Goal: Transaction & Acquisition: Purchase product/service

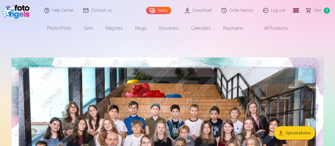
click at [321, 10] on span "Сart" at bounding box center [317, 10] width 8 height 6
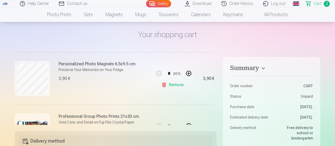
scroll to position [60, 0]
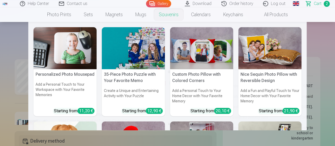
click at [172, 13] on link "Souvenirs" at bounding box center [168, 14] width 32 height 15
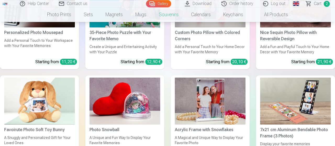
scroll to position [120, 0]
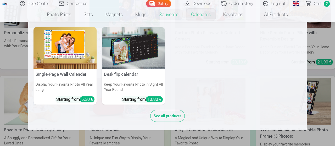
click at [197, 16] on link "Calendars" at bounding box center [201, 14] width 32 height 15
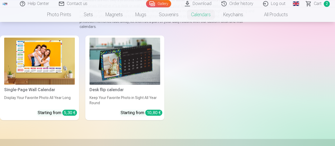
scroll to position [67, 0]
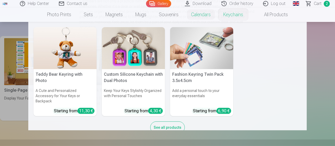
click at [237, 13] on link "Keychains" at bounding box center [233, 14] width 32 height 15
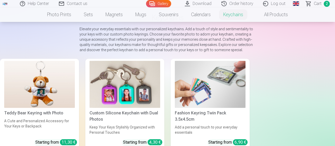
scroll to position [40, 0]
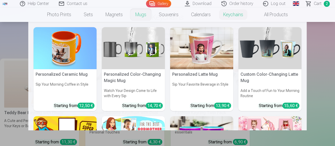
click at [139, 16] on link "Mugs" at bounding box center [141, 14] width 24 height 15
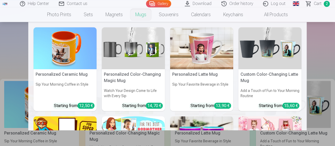
scroll to position [19, 0]
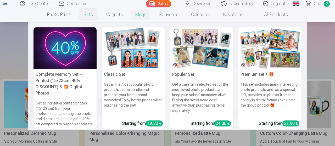
click at [89, 14] on link "Sets" at bounding box center [88, 14] width 22 height 15
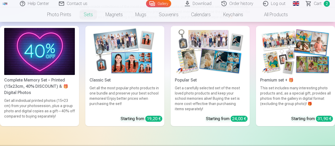
scroll to position [62, 0]
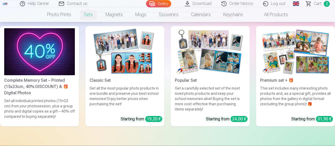
click at [133, 75] on img at bounding box center [124, 51] width 71 height 47
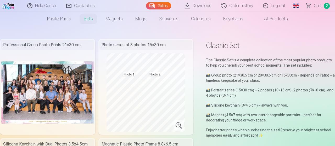
scroll to position [9, 0]
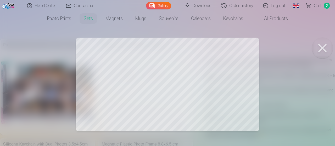
click at [184, 92] on div at bounding box center [167, 73] width 335 height 146
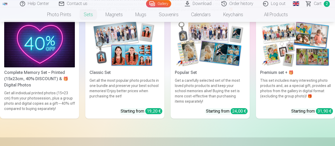
scroll to position [68, 0]
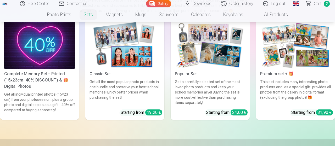
click at [188, 62] on img at bounding box center [210, 45] width 71 height 47
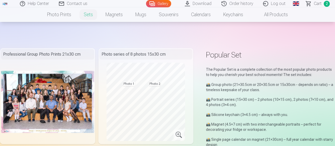
scroll to position [25, 0]
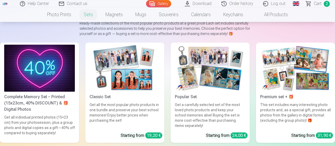
scroll to position [45, 0]
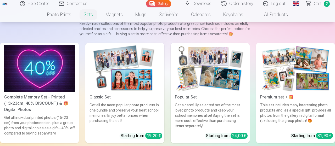
click at [126, 82] on img at bounding box center [124, 68] width 71 height 47
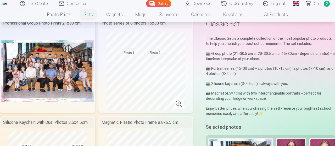
scroll to position [31, 0]
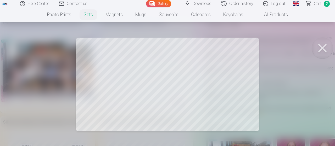
click at [318, 50] on button at bounding box center [322, 48] width 21 height 21
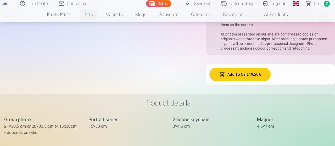
scroll to position [227, 0]
click at [235, 77] on button "Add To Cart : 19,20 €" at bounding box center [239, 75] width 61 height 14
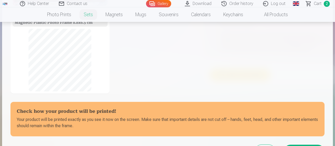
scroll to position [88, 0]
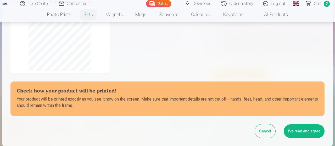
click at [299, 129] on button "I've read and agree" at bounding box center [303, 131] width 41 height 14
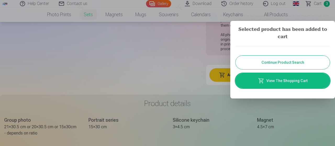
click at [283, 84] on link "View The Shopping Cart" at bounding box center [282, 80] width 94 height 15
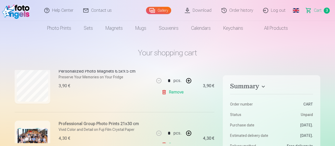
scroll to position [69, 0]
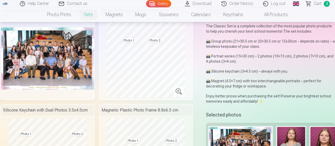
scroll to position [47, 0]
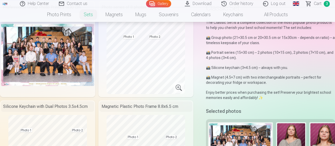
click at [318, 5] on span "Сart" at bounding box center [317, 4] width 8 height 6
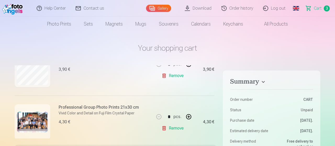
scroll to position [4, 0]
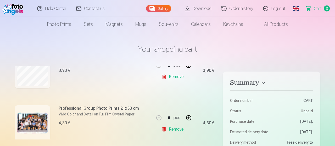
click at [175, 128] on link "Remove" at bounding box center [173, 129] width 24 height 10
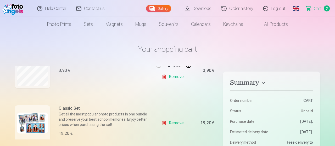
click at [173, 79] on link "Remove" at bounding box center [173, 77] width 24 height 10
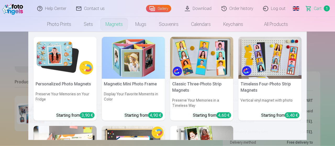
click at [112, 26] on link "Magnets" at bounding box center [114, 24] width 30 height 15
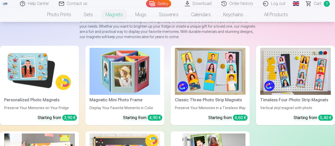
scroll to position [52, 0]
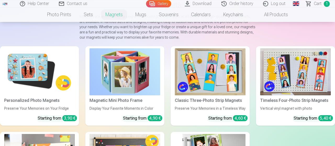
click at [47, 87] on img at bounding box center [39, 71] width 71 height 47
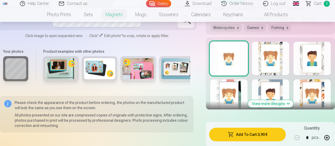
scroll to position [344, 0]
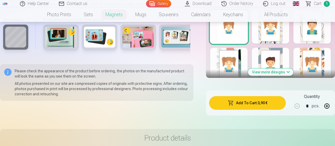
click at [258, 105] on button "Add To Cart : 3,90 €" at bounding box center [247, 103] width 77 height 14
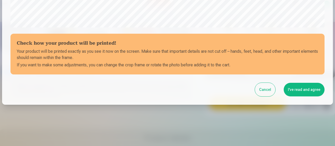
scroll to position [227, 0]
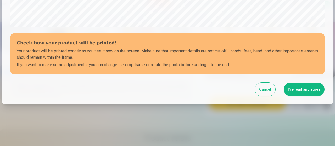
click at [301, 84] on button "I've read and agree" at bounding box center [303, 90] width 41 height 14
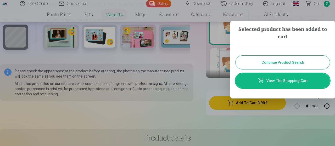
click at [276, 82] on link "View The Shopping Cart" at bounding box center [282, 80] width 94 height 15
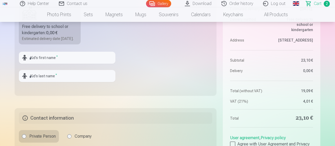
scroll to position [173, 0]
click at [37, 64] on input "text" at bounding box center [67, 58] width 96 height 12
type input "****"
click at [35, 82] on input "text" at bounding box center [67, 76] width 96 height 12
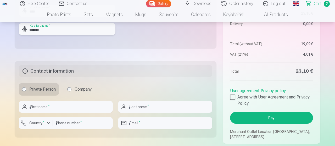
scroll to position [221, 0]
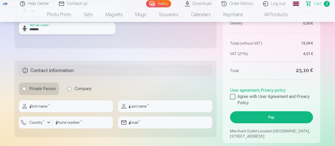
type input "*******"
click at [37, 112] on input "text" at bounding box center [66, 106] width 94 height 12
type input "*****"
click at [136, 112] on input "text" at bounding box center [165, 106] width 94 height 12
type input "****"
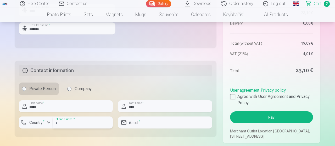
click at [82, 129] on input "number" at bounding box center [83, 123] width 60 height 12
type input "********"
click at [146, 129] on input "email" at bounding box center [165, 123] width 94 height 12
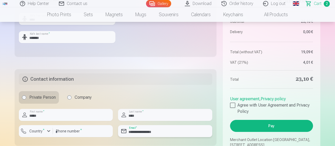
scroll to position [231, 0]
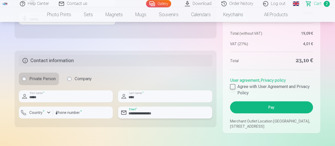
type input "**********"
click at [232, 89] on div at bounding box center [232, 86] width 5 height 5
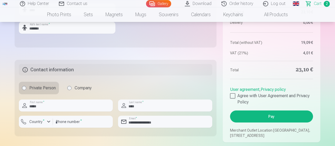
scroll to position [222, 0]
click at [286, 121] on button "Pay" at bounding box center [271, 116] width 83 height 12
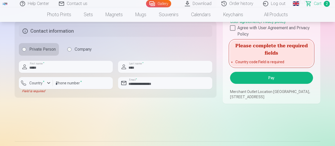
scroll to position [260, 0]
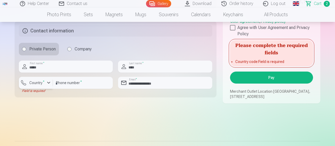
click at [47, 86] on div "button" at bounding box center [48, 83] width 6 height 6
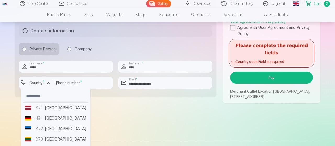
click at [50, 113] on li "+371 [GEOGRAPHIC_DATA]" at bounding box center [55, 108] width 65 height 10
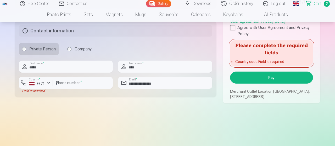
click at [258, 84] on button "Pay" at bounding box center [271, 78] width 83 height 12
